Goal: Register for event/course

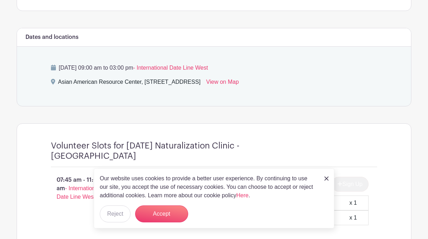
scroll to position [283, 0]
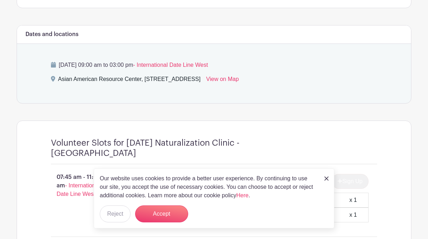
click at [327, 178] on img at bounding box center [326, 179] width 4 height 4
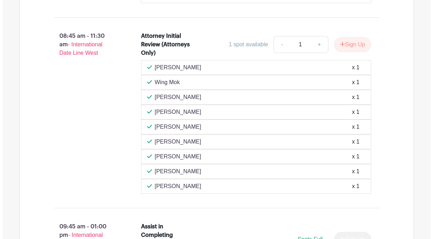
scroll to position [601, 0]
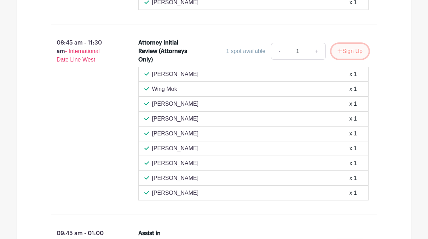
click at [356, 46] on button "Sign Up" at bounding box center [350, 51] width 37 height 15
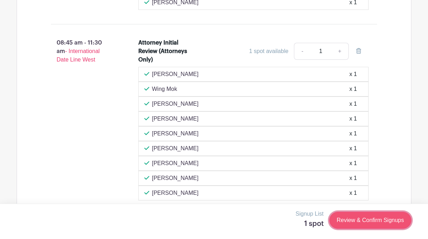
click at [375, 221] on link "Review & Confirm Signups" at bounding box center [370, 220] width 82 height 17
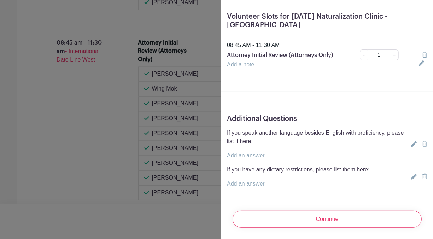
scroll to position [60, 0]
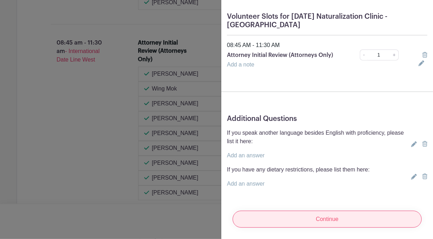
click at [348, 213] on input "Continue" at bounding box center [327, 219] width 189 height 17
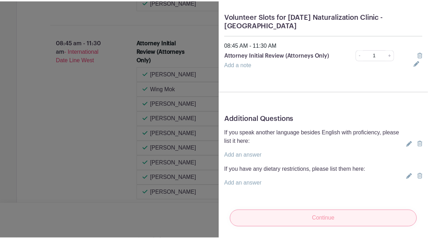
scroll to position [0, 0]
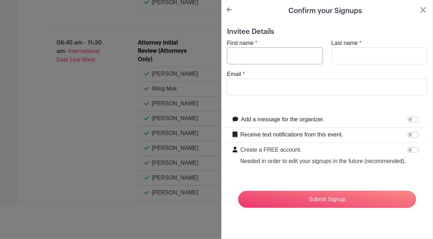
click at [278, 54] on input "First name" at bounding box center [275, 55] width 96 height 17
type input "KONNI"
type input "ONUGHA"
type input "[EMAIL_ADDRESS][DOMAIN_NAME]"
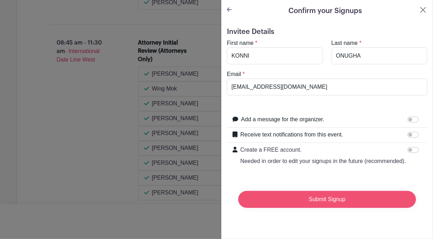
click at [340, 206] on input "Submit Signup" at bounding box center [327, 199] width 178 height 17
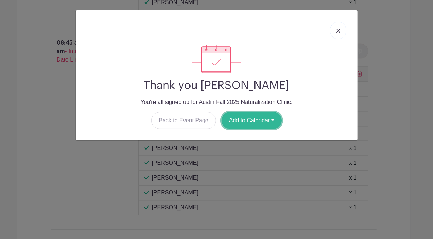
click at [264, 120] on button "Add to Calendar" at bounding box center [252, 120] width 60 height 17
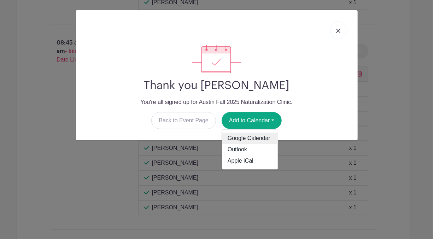
click at [249, 138] on link "Google Calendar" at bounding box center [250, 138] width 56 height 11
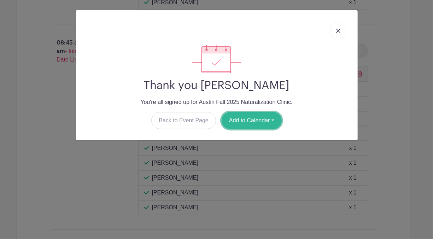
click at [261, 122] on button "Add to Calendar" at bounding box center [252, 120] width 60 height 17
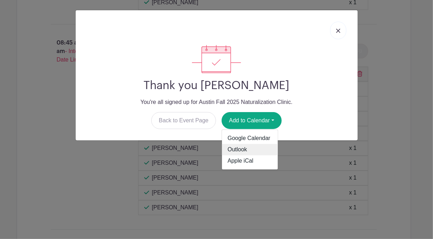
click at [243, 152] on link "Outlook" at bounding box center [250, 149] width 56 height 11
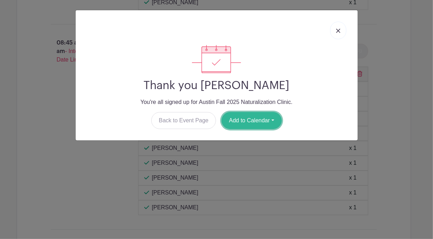
click at [232, 121] on button "Add to Calendar" at bounding box center [252, 120] width 60 height 17
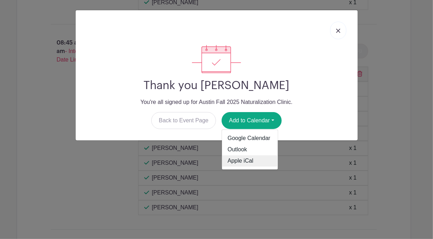
click at [240, 160] on link "Apple iCal" at bounding box center [250, 161] width 56 height 11
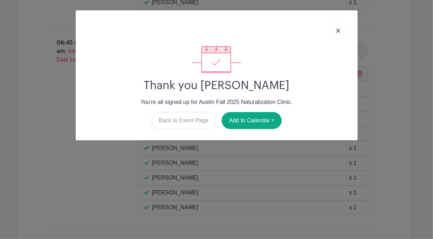
click at [343, 25] on link at bounding box center [338, 31] width 16 height 18
